Goal: Task Accomplishment & Management: Complete application form

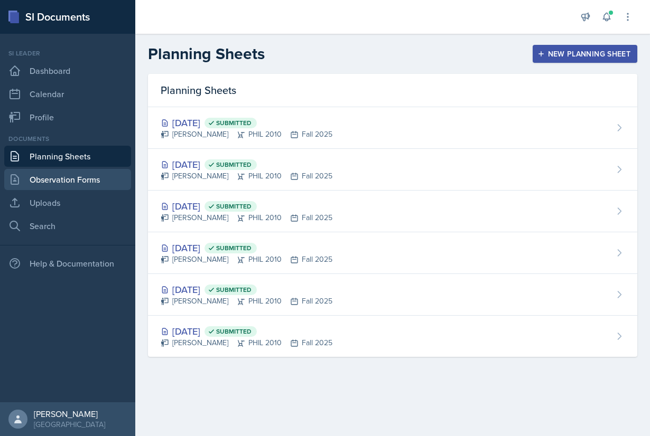
click at [68, 178] on link "Observation Forms" at bounding box center [67, 179] width 127 height 21
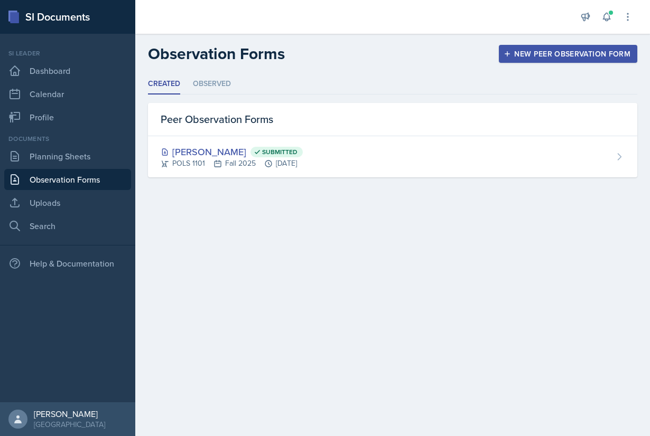
click at [568, 56] on div "New Peer Observation Form" at bounding box center [568, 54] width 125 height 8
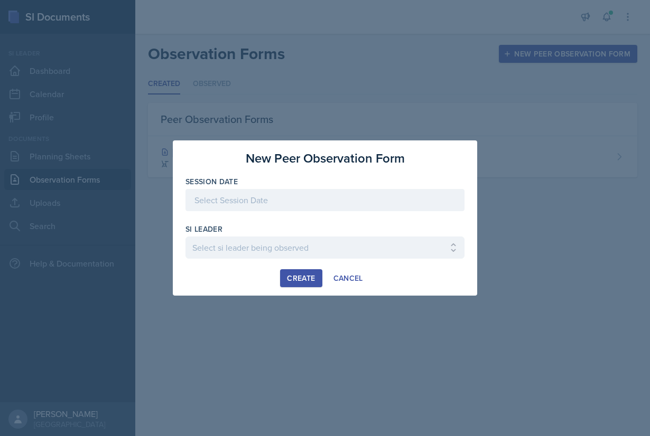
click at [343, 203] on div at bounding box center [324, 200] width 279 height 22
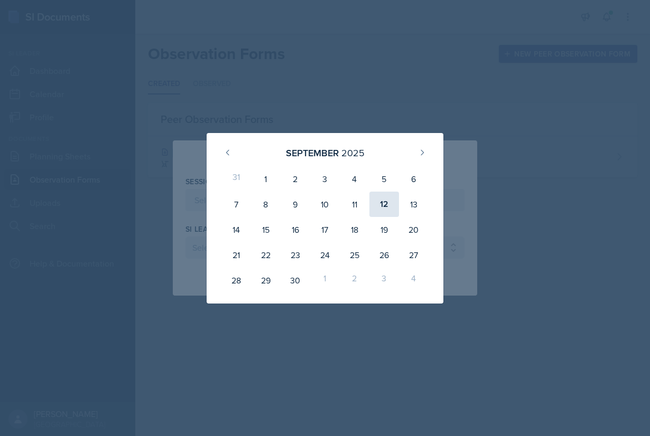
click at [385, 203] on div "12" at bounding box center [384, 204] width 30 height 25
type input "[DATE]"
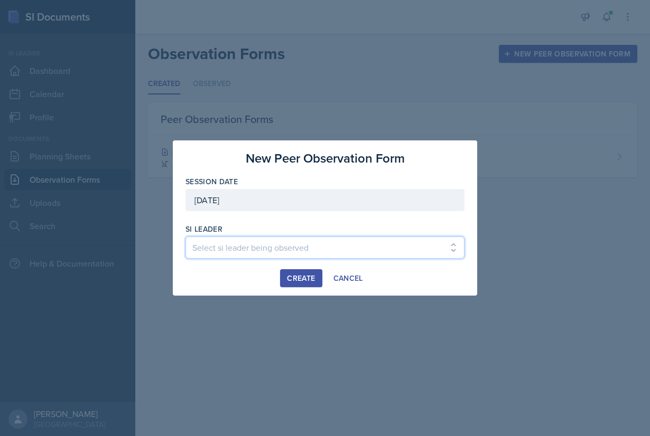
click at [185, 237] on select "Select si leader being observed [PERSON_NAME] / PSYC 2500 / The Phantoms of The…" at bounding box center [324, 248] width 279 height 22
select select "66c01a4d-23e0-4b9b-98fa-4206cc654f65"
click option "[PERSON_NAME] / PSYC 1101 / Demon SI of [GEOGRAPHIC_DATA]" at bounding box center [0, 0] width 0 height 0
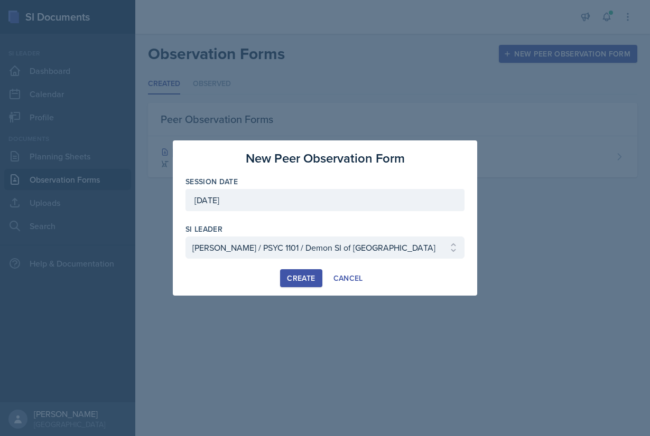
click at [302, 279] on div "Create" at bounding box center [301, 278] width 28 height 8
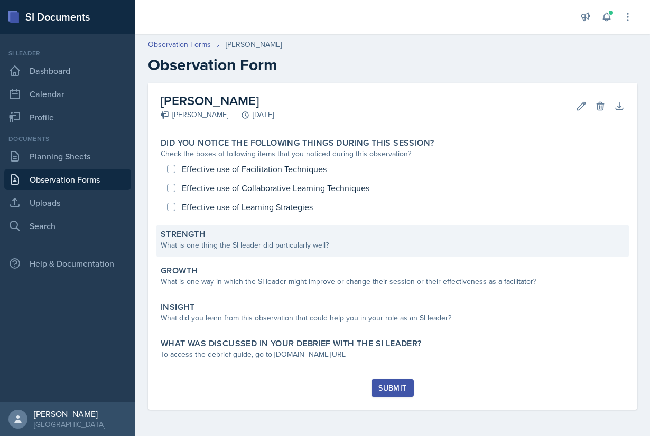
click at [220, 243] on div "What is one thing the SI leader did particularly well?" at bounding box center [393, 245] width 464 height 11
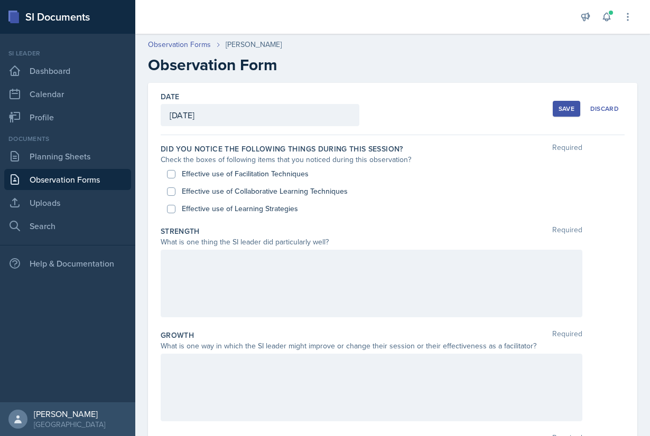
click at [236, 283] on div at bounding box center [372, 284] width 422 height 68
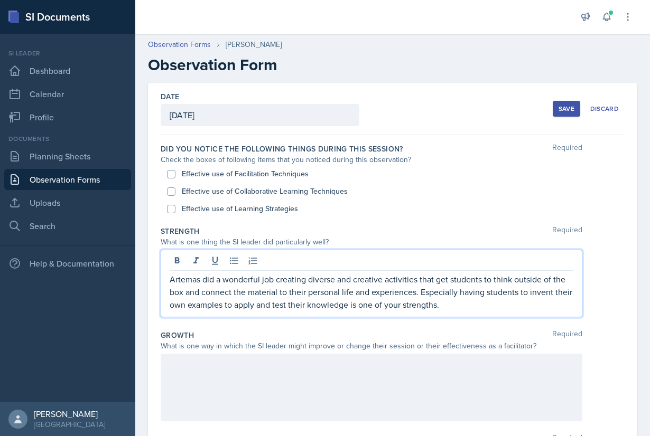
click at [249, 372] on div at bounding box center [372, 388] width 422 height 68
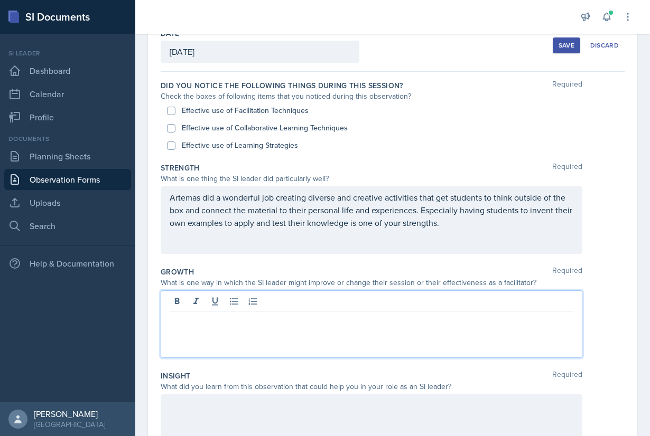
scroll to position [72, 0]
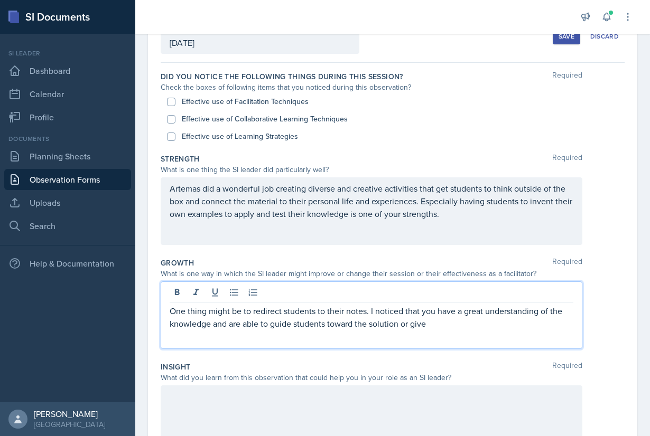
click at [354, 325] on p "One thing might be to redirect students to their notes. I noticed that you have…" at bounding box center [372, 317] width 404 height 25
drag, startPoint x: 468, startPoint y: 324, endPoint x: 428, endPoint y: 323, distance: 40.2
click at [428, 324] on p "One thing might be to redirect students to their notes. I noticed that you have…" at bounding box center [372, 317] width 404 height 25
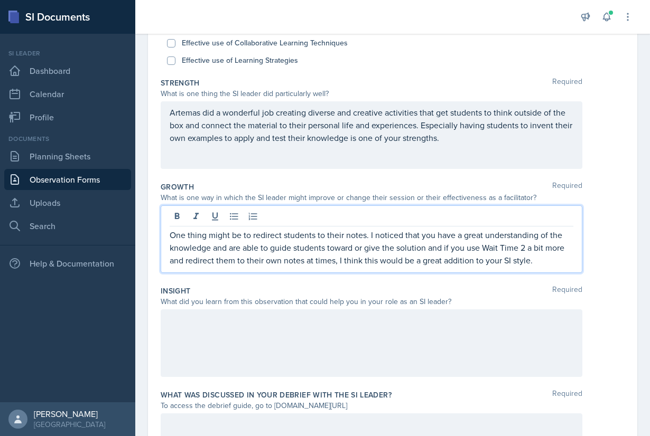
scroll to position [153, 0]
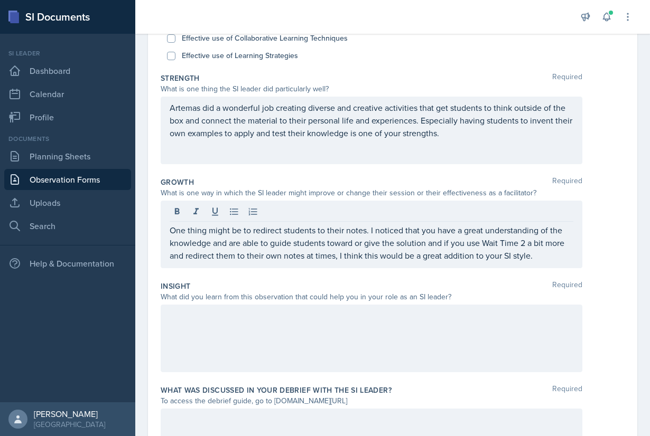
click at [405, 335] on div at bounding box center [372, 339] width 422 height 68
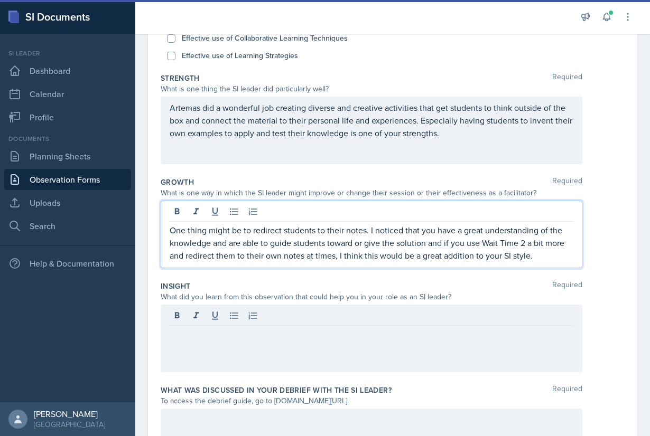
click at [429, 226] on p "One thing might be to redirect students to their notes. I noticed that you have…" at bounding box center [372, 243] width 404 height 38
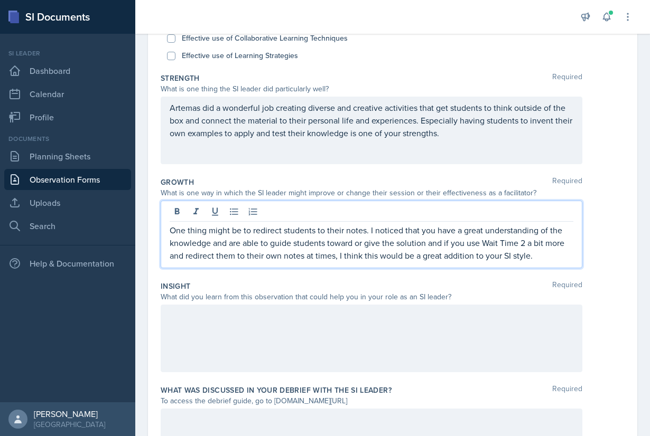
click at [438, 244] on p "One thing might be to redirect students to their notes. I noticed that you have…" at bounding box center [372, 243] width 404 height 38
click at [426, 244] on p "One thing might be to redirect students to their notes. I noticed that you have…" at bounding box center [372, 243] width 404 height 38
click at [442, 243] on p "One thing might be to redirect students to their notes. I noticed that you have…" at bounding box center [372, 243] width 404 height 38
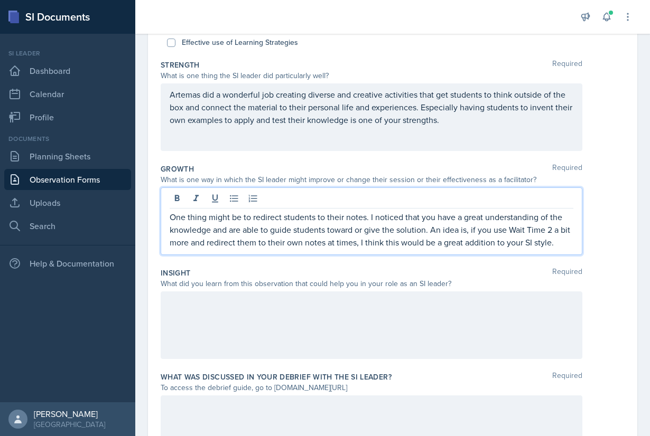
scroll to position [176, 0]
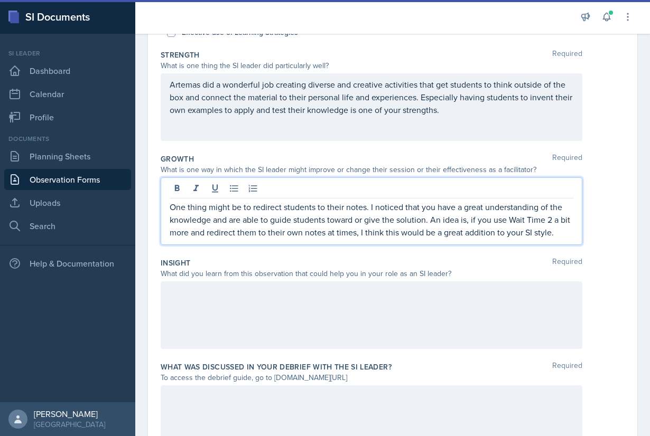
click at [424, 321] on div at bounding box center [372, 316] width 422 height 68
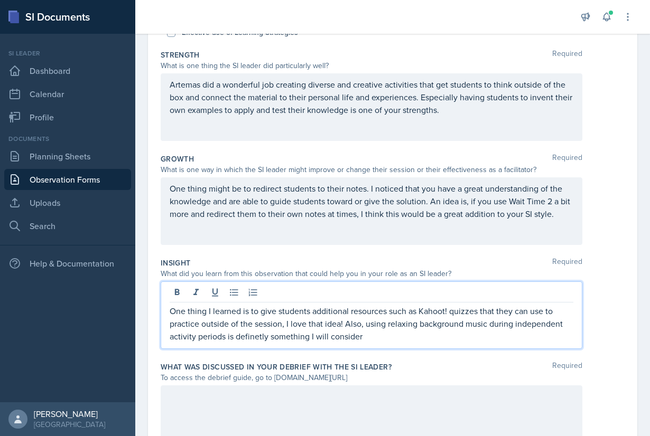
click at [257, 337] on p "One thing I learned is to give students additional resources such as Kahoot! qu…" at bounding box center [372, 324] width 404 height 38
click at [375, 336] on p "One thing I learned is to give students additional resources such as Kahoot! qu…" at bounding box center [372, 324] width 404 height 38
click at [266, 338] on p "One thing I learned is to give students additional resources such as Kahoot! qu…" at bounding box center [372, 324] width 404 height 38
click at [323, 334] on p "One thing I learned is to give students additional resources such as Kahoot! qu…" at bounding box center [372, 324] width 404 height 38
click at [251, 338] on p "One thing I learned is to give students additional resources such as Kahoot! qu…" at bounding box center [372, 324] width 404 height 38
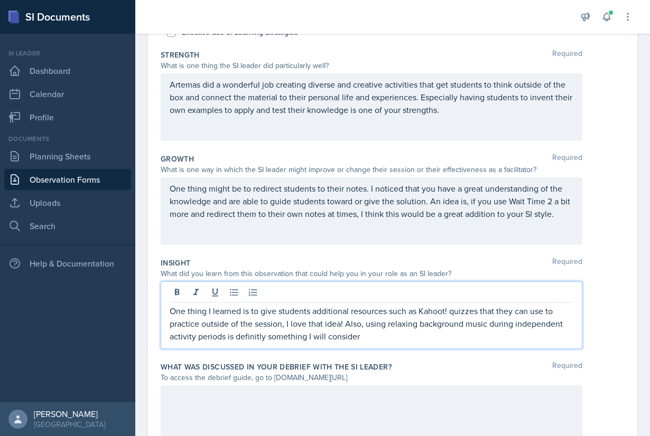
click at [251, 338] on p "One thing I learned is to give students additional resources such as Kahoot! qu…" at bounding box center [372, 324] width 404 height 38
click at [373, 336] on p "One thing I learned is to give students additional resources such as Kahoot! qu…" at bounding box center [372, 324] width 404 height 38
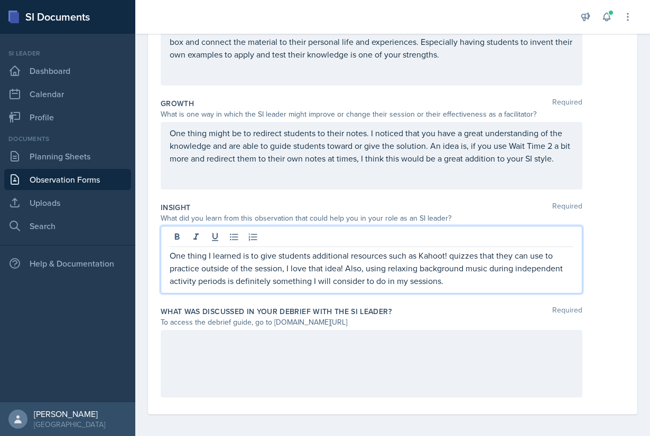
scroll to position [236, 0]
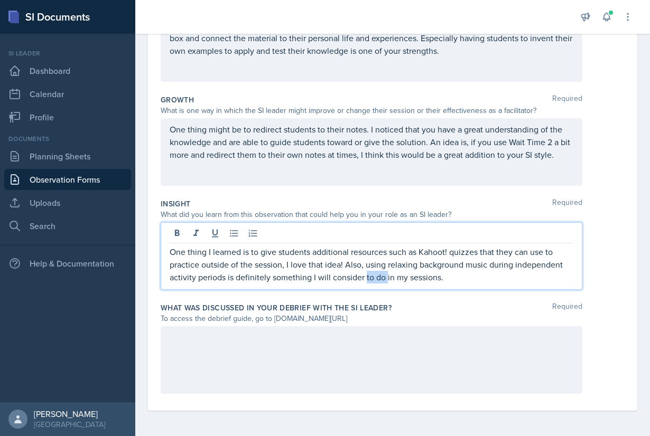
drag, startPoint x: 387, startPoint y: 282, endPoint x: 366, endPoint y: 281, distance: 21.2
click at [366, 281] on p "One thing I learned is to give students additional resources such as Kahoot! qu…" at bounding box center [372, 265] width 404 height 38
click at [505, 279] on p "One thing I learned is to give students additional resources such as Kahoot! qu…" at bounding box center [372, 265] width 404 height 38
click at [375, 349] on div at bounding box center [372, 360] width 422 height 68
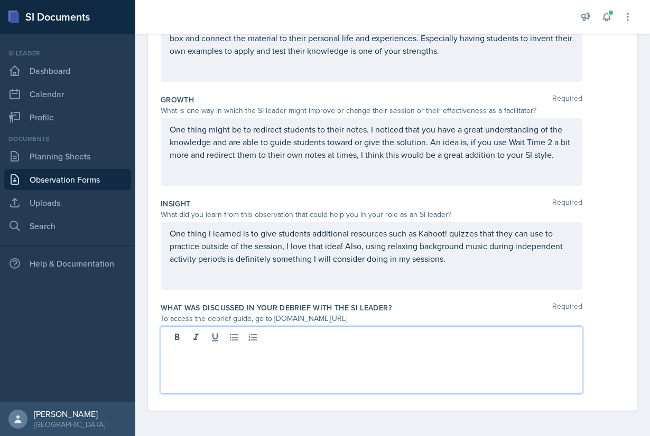
click at [456, 263] on p "One thing I learned is to give students additional resources such as Kahoot! qu…" at bounding box center [372, 246] width 404 height 38
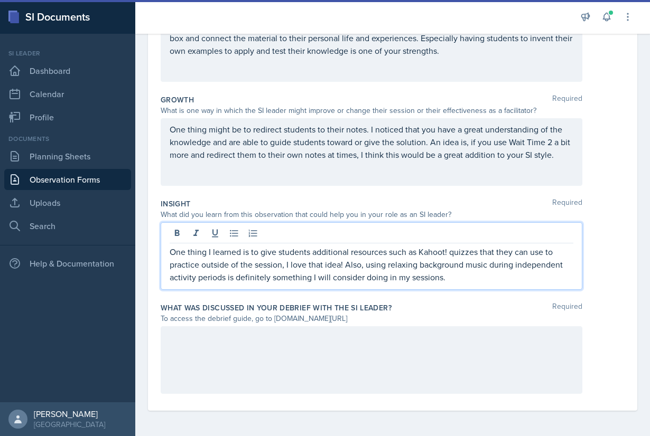
click at [443, 281] on p "One thing I learned is to give students additional resources such as Kahoot! qu…" at bounding box center [372, 265] width 404 height 38
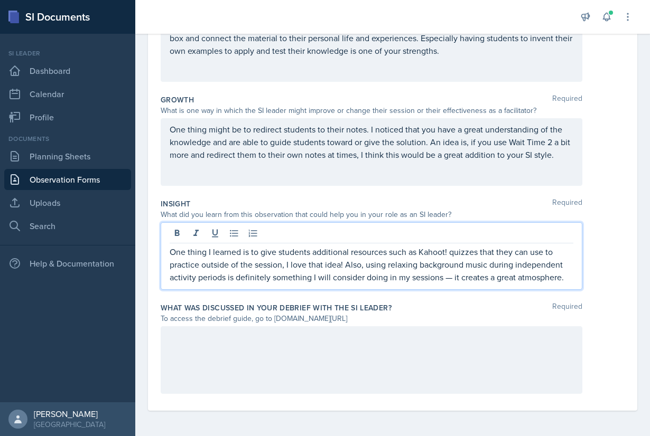
click at [371, 358] on div at bounding box center [372, 360] width 422 height 68
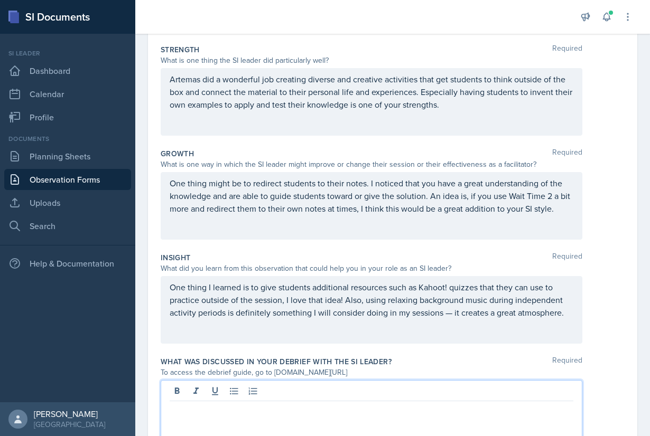
scroll to position [155, 0]
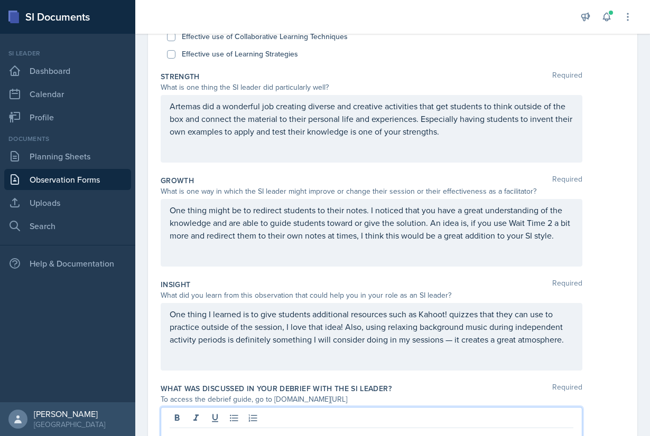
click at [458, 138] on div "Artemas did a wonderful job creating diverse and creative activities that get s…" at bounding box center [372, 129] width 422 height 68
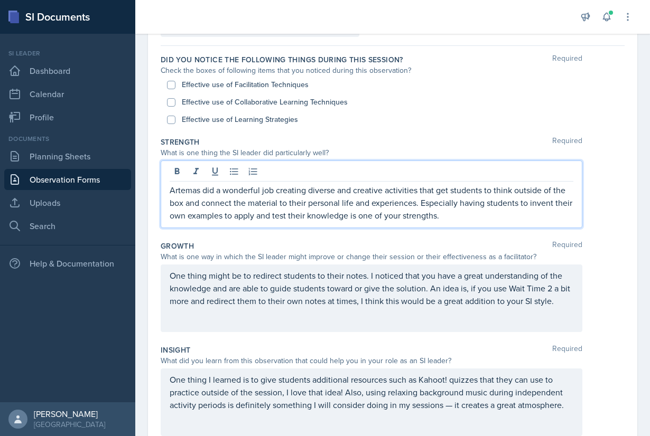
scroll to position [74, 0]
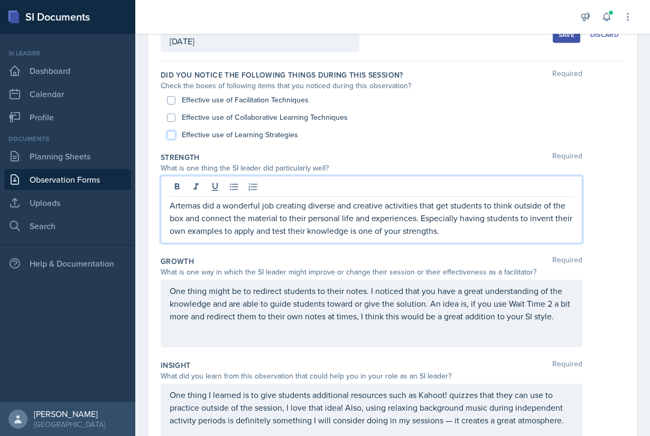
click at [172, 135] on input "Effective use of Learning Strategies" at bounding box center [171, 135] width 8 height 8
checkbox input "true"
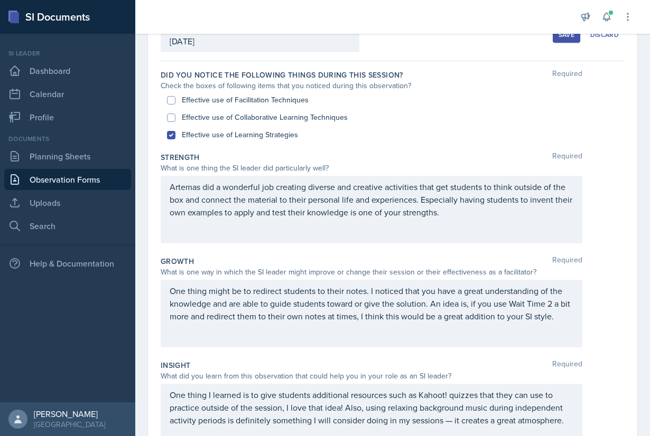
click at [170, 124] on div "Effective use of Collaborative Learning Techniques" at bounding box center [392, 117] width 451 height 17
click at [170, 102] on input "Effective use of Facilitation Techniques" at bounding box center [171, 100] width 8 height 8
checkbox input "true"
click at [171, 119] on input "Effective use of Collaborative Learning Techniques" at bounding box center [171, 118] width 8 height 8
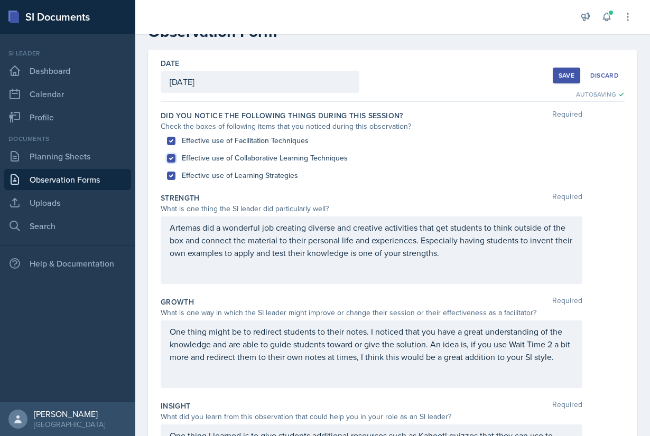
scroll to position [35, 0]
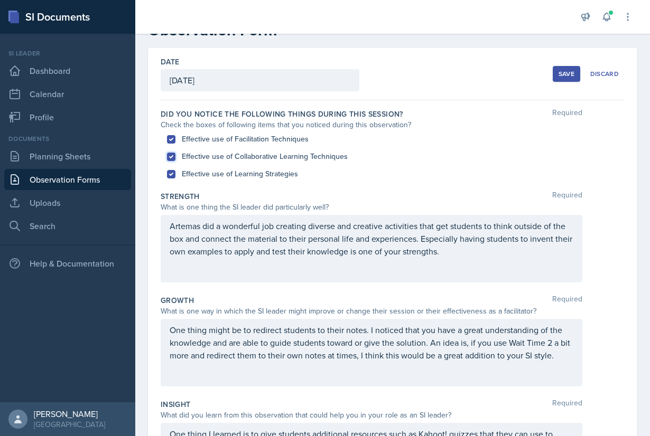
click at [173, 160] on input "Effective use of Collaborative Learning Techniques" at bounding box center [171, 157] width 8 height 8
checkbox input "false"
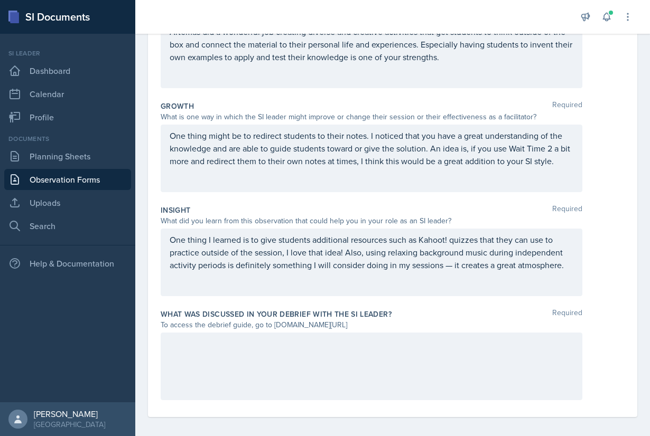
scroll to position [236, 0]
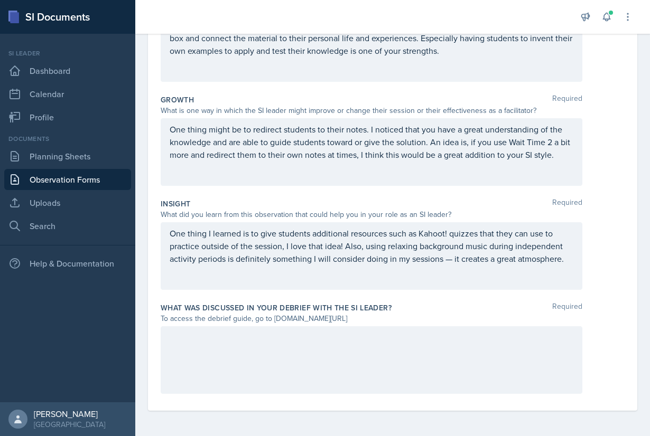
click at [333, 346] on div at bounding box center [372, 360] width 422 height 68
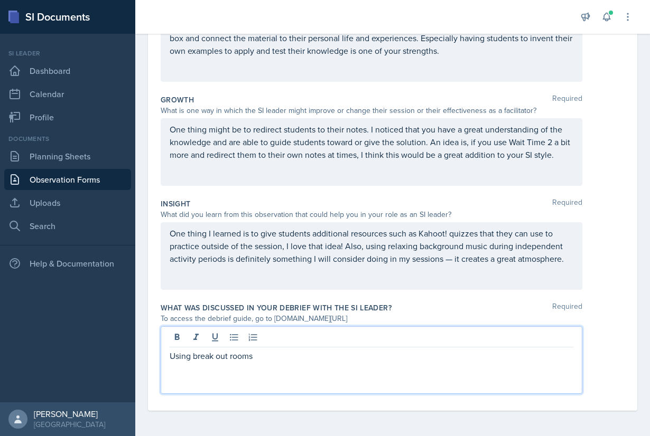
drag, startPoint x: 300, startPoint y: 358, endPoint x: 138, endPoint y: 357, distance: 161.7
click at [161, 358] on div "Using break out rooms" at bounding box center [372, 360] width 422 height 68
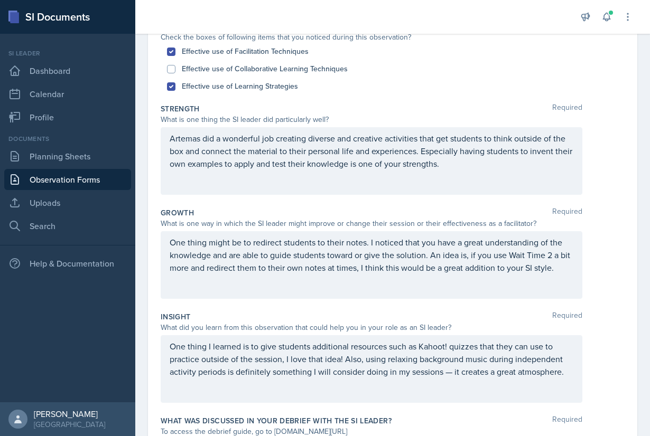
scroll to position [0, 0]
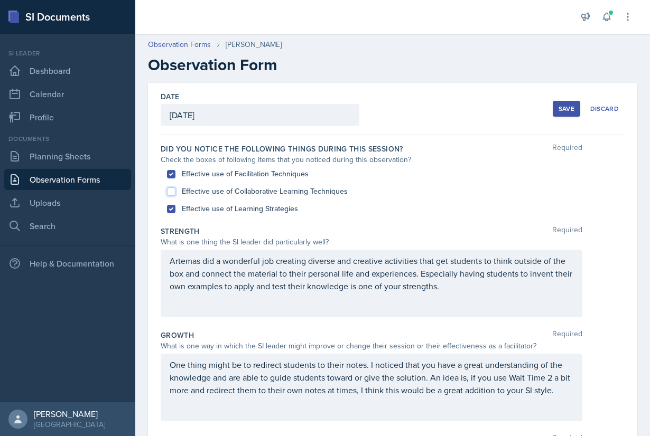
click at [171, 190] on input "Effective use of Collaborative Learning Techniques" at bounding box center [171, 192] width 8 height 8
checkbox input "true"
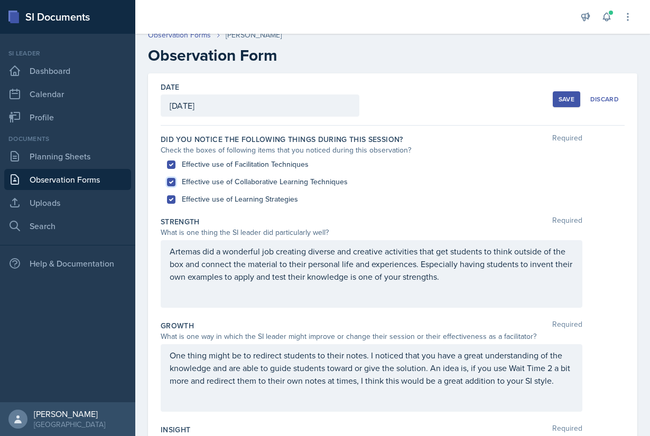
scroll to position [11, 0]
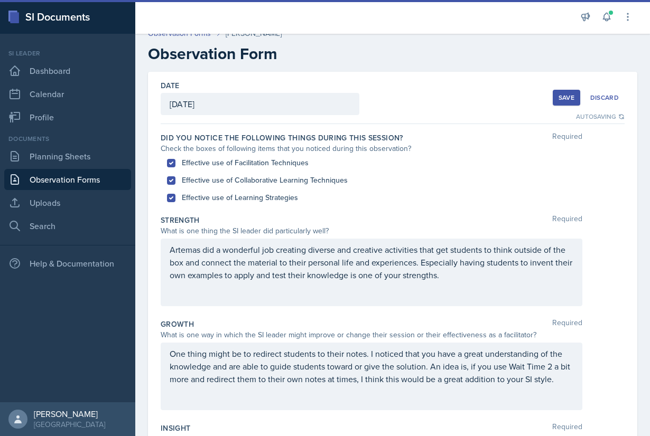
click at [568, 96] on div "Save" at bounding box center [566, 98] width 16 height 8
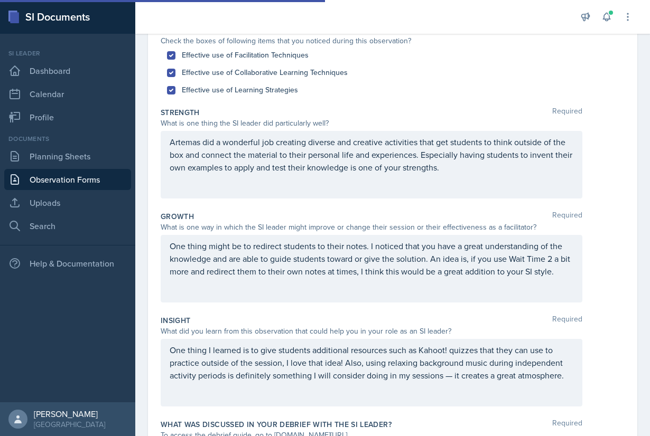
scroll to position [236, 0]
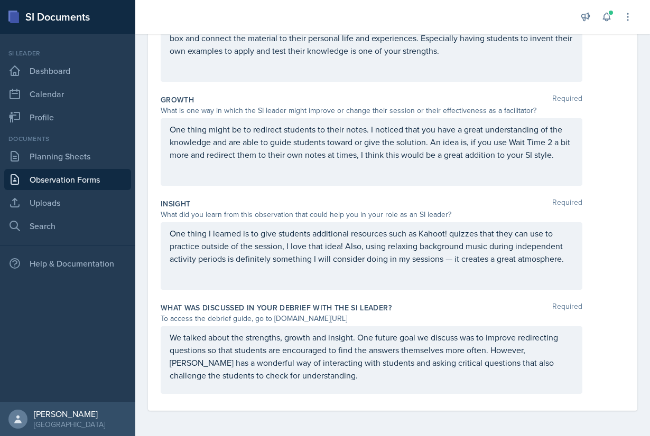
click at [530, 349] on div "We talked about the strengths, growth and insight. One future goal we discuss w…" at bounding box center [372, 360] width 422 height 68
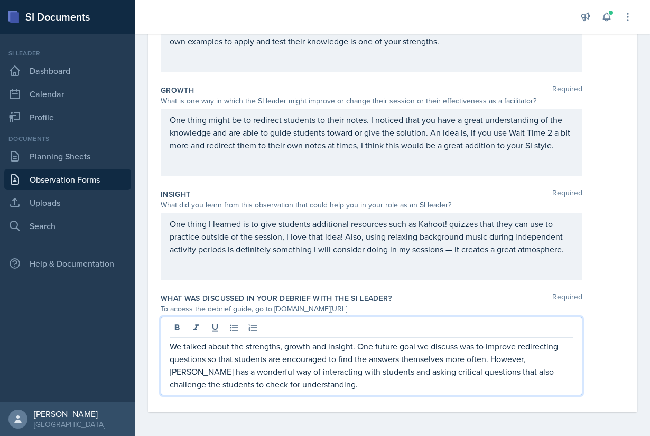
scroll to position [247, 0]
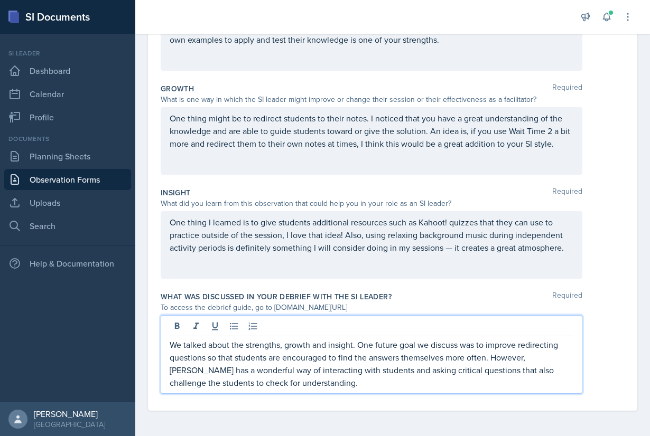
click at [207, 357] on p "We talked about the strengths, growth and insight. One future goal we discuss w…" at bounding box center [372, 364] width 404 height 51
click at [230, 358] on p "We talked about the strengths, growth and insight. One future goal we discuss w…" at bounding box center [372, 364] width 404 height 51
click at [189, 368] on p "We talked about the strengths, growth and insight. One future goal we discuss w…" at bounding box center [372, 364] width 404 height 51
click at [394, 356] on p "We talked about the strengths, growth and insight. One future goal we discuss w…" at bounding box center [372, 364] width 404 height 51
click at [397, 381] on p "We talked about the strengths, growth and insight. One future goal we discuss w…" at bounding box center [372, 364] width 404 height 51
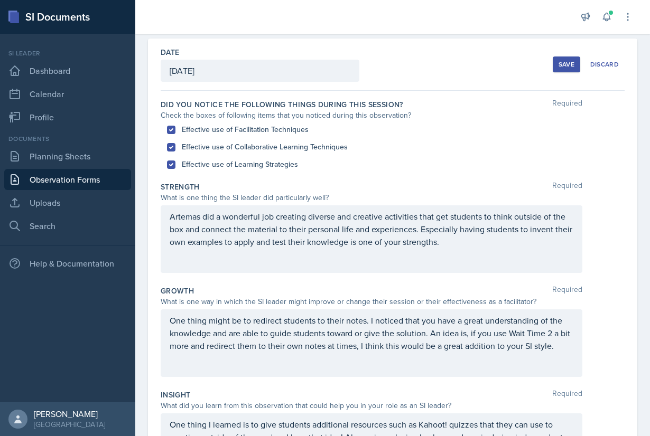
scroll to position [0, 0]
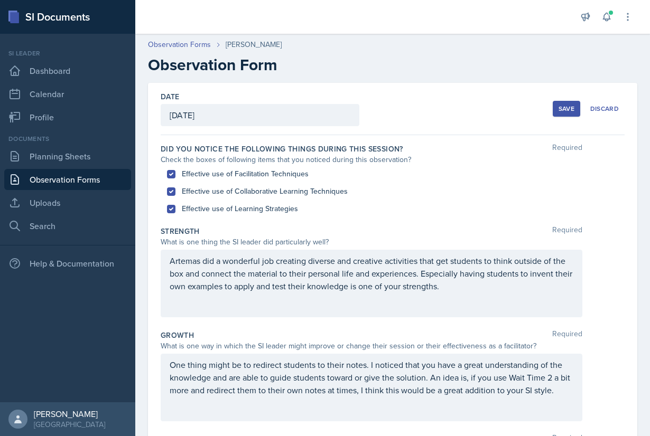
click at [565, 105] on div "Save" at bounding box center [566, 109] width 16 height 8
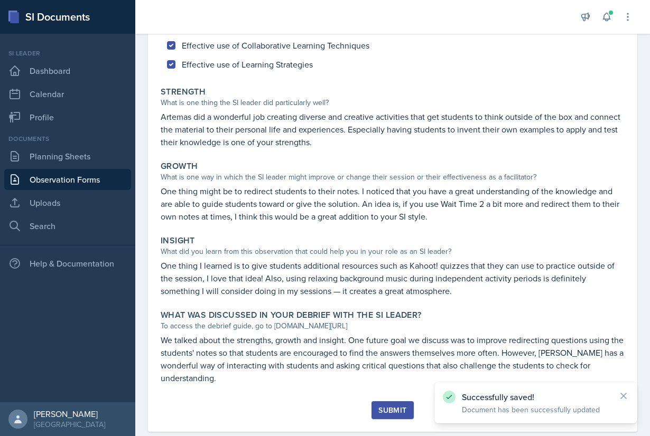
scroll to position [164, 0]
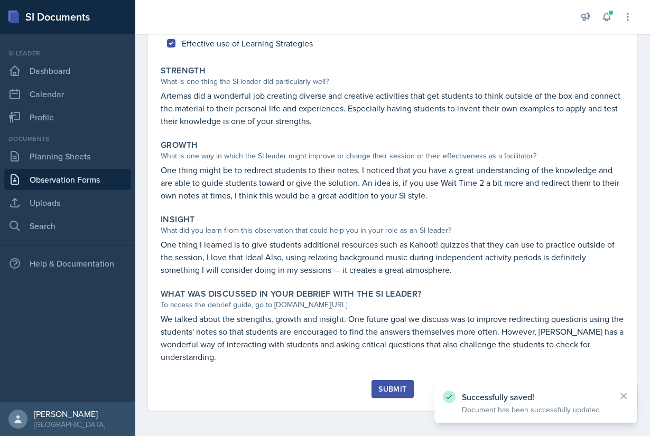
click at [392, 391] on div "Submit" at bounding box center [392, 389] width 28 height 8
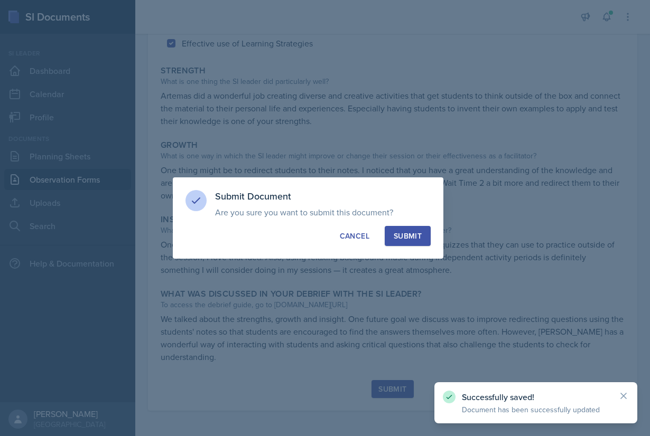
click at [404, 226] on button "Submit" at bounding box center [408, 236] width 46 height 20
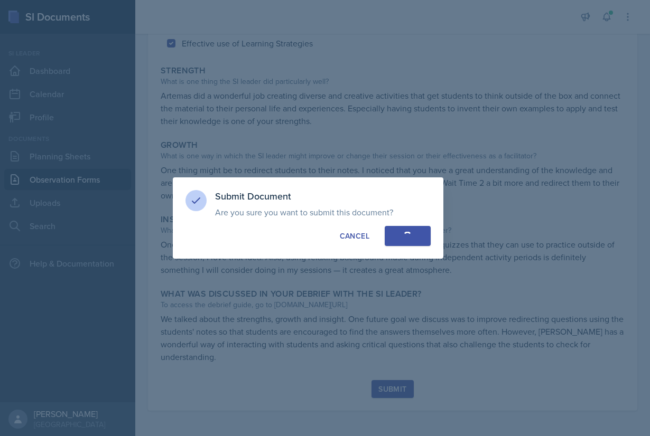
click at [404, 238] on div "button" at bounding box center [407, 236] width 8 height 8
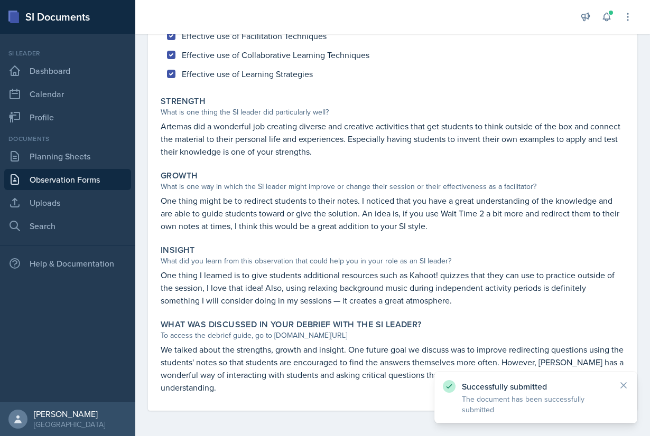
scroll to position [0, 0]
